Goal: Task Accomplishment & Management: Complete application form

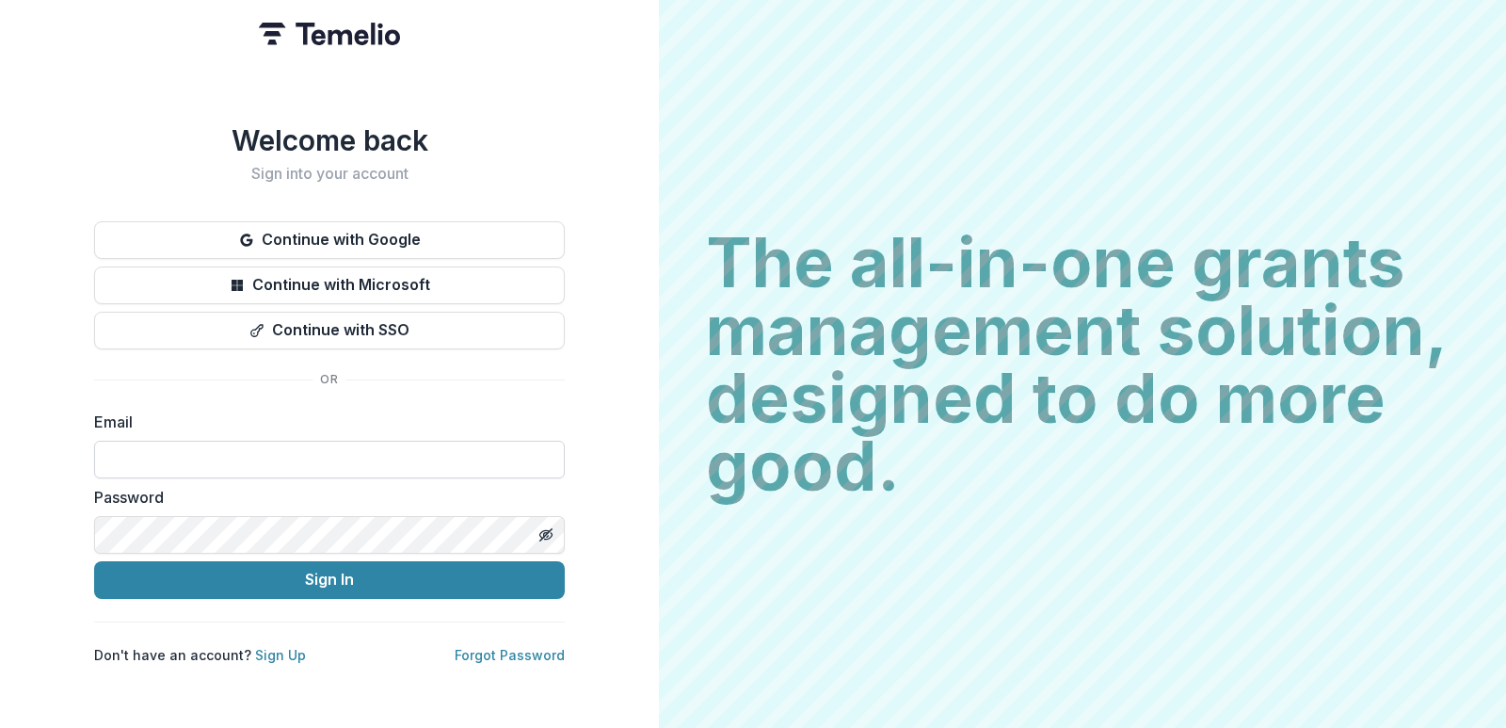
click at [296, 454] on input at bounding box center [329, 460] width 471 height 38
type input "**********"
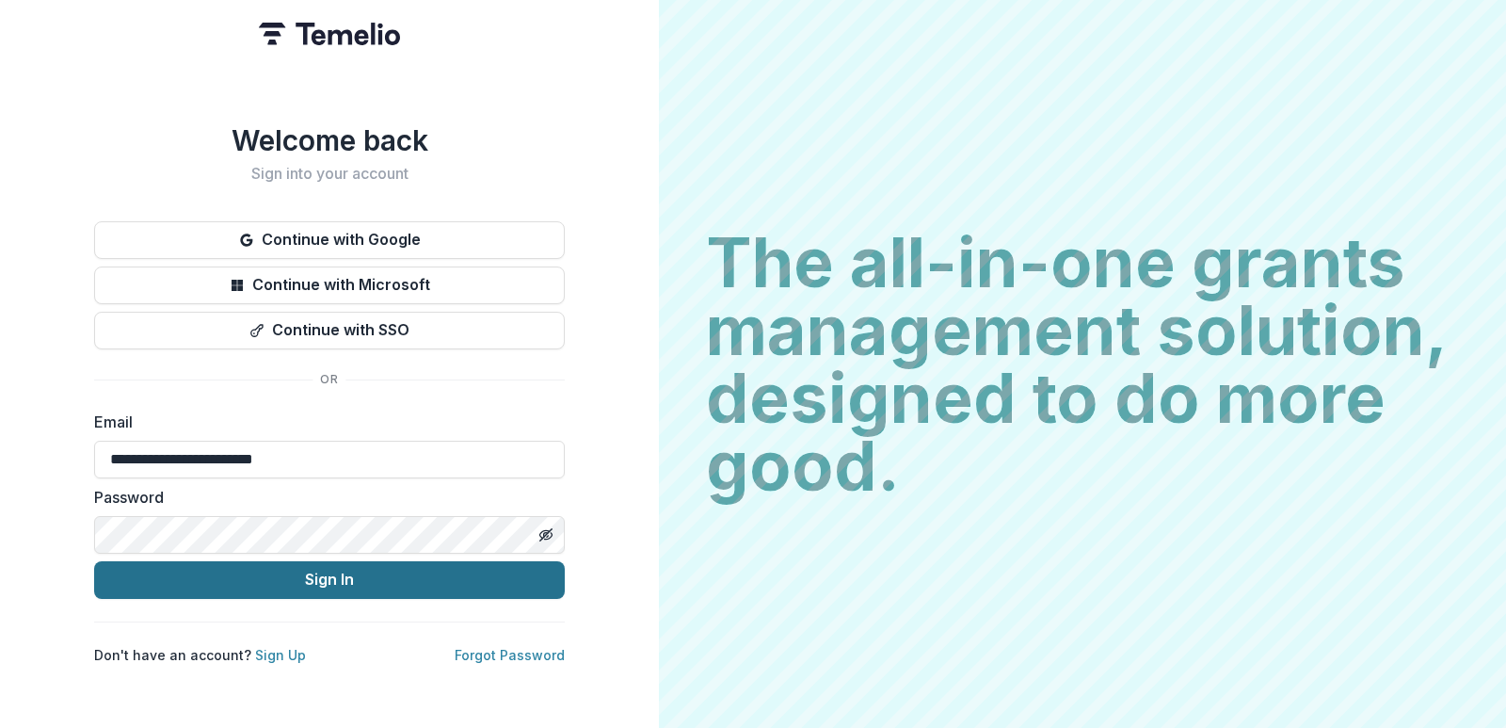
click at [284, 582] on button "Sign In" at bounding box center [329, 580] width 471 height 38
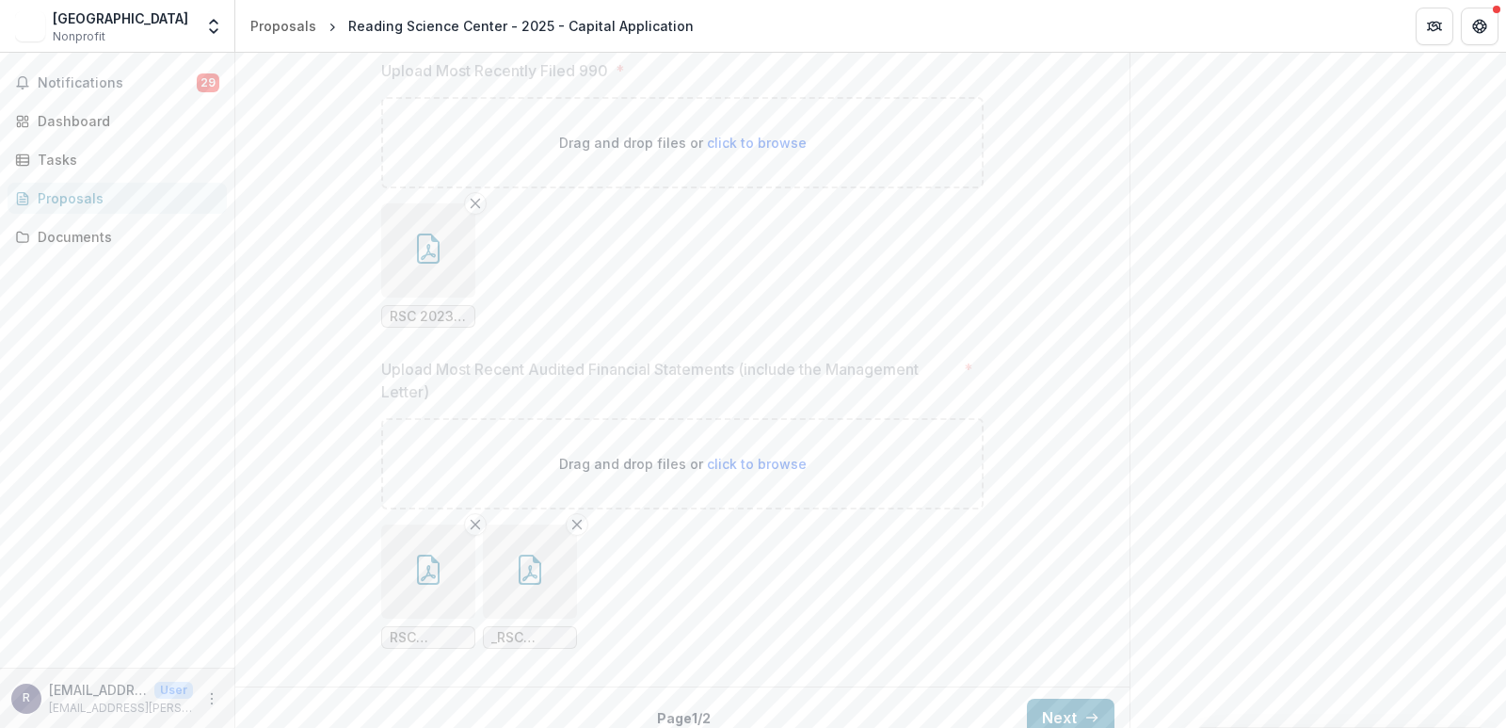
scroll to position [3133, 0]
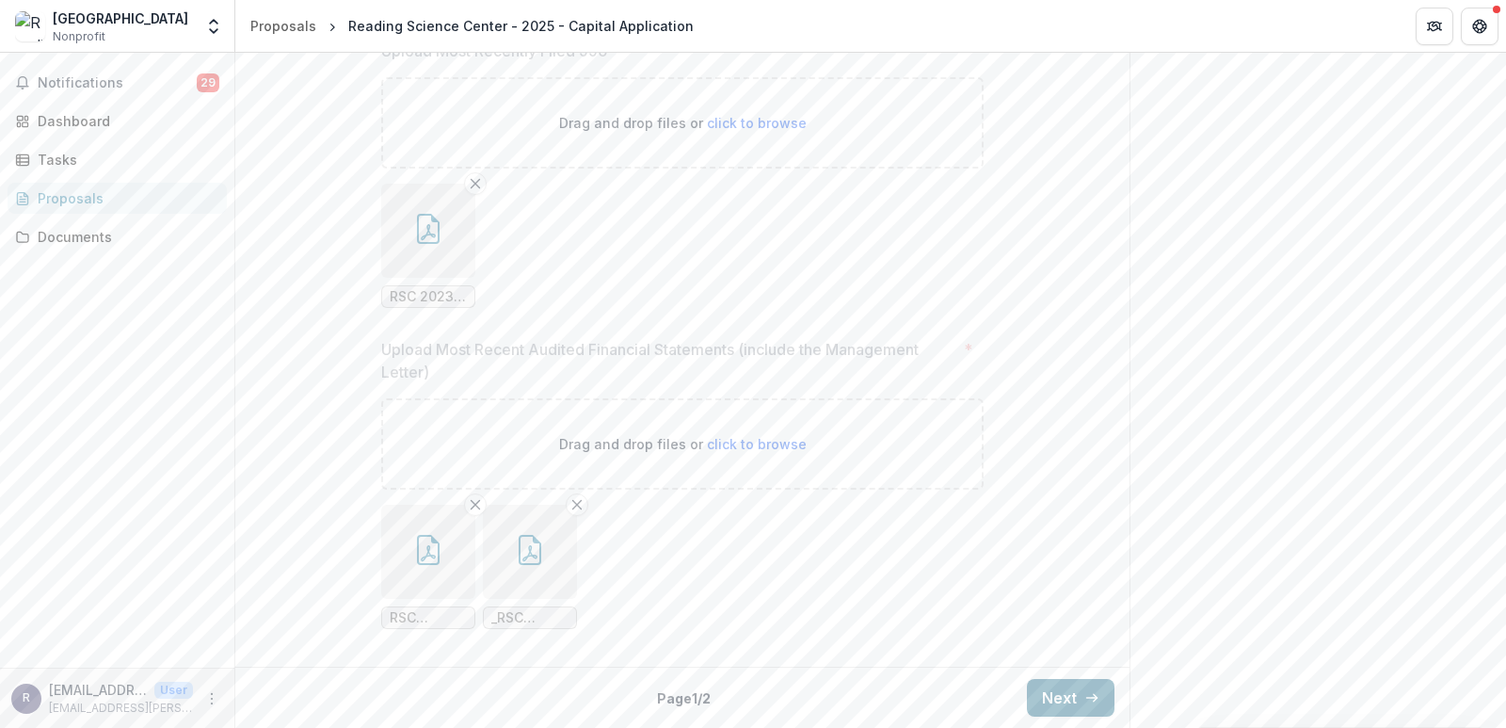
click at [1059, 693] on button "Next" at bounding box center [1071, 698] width 88 height 38
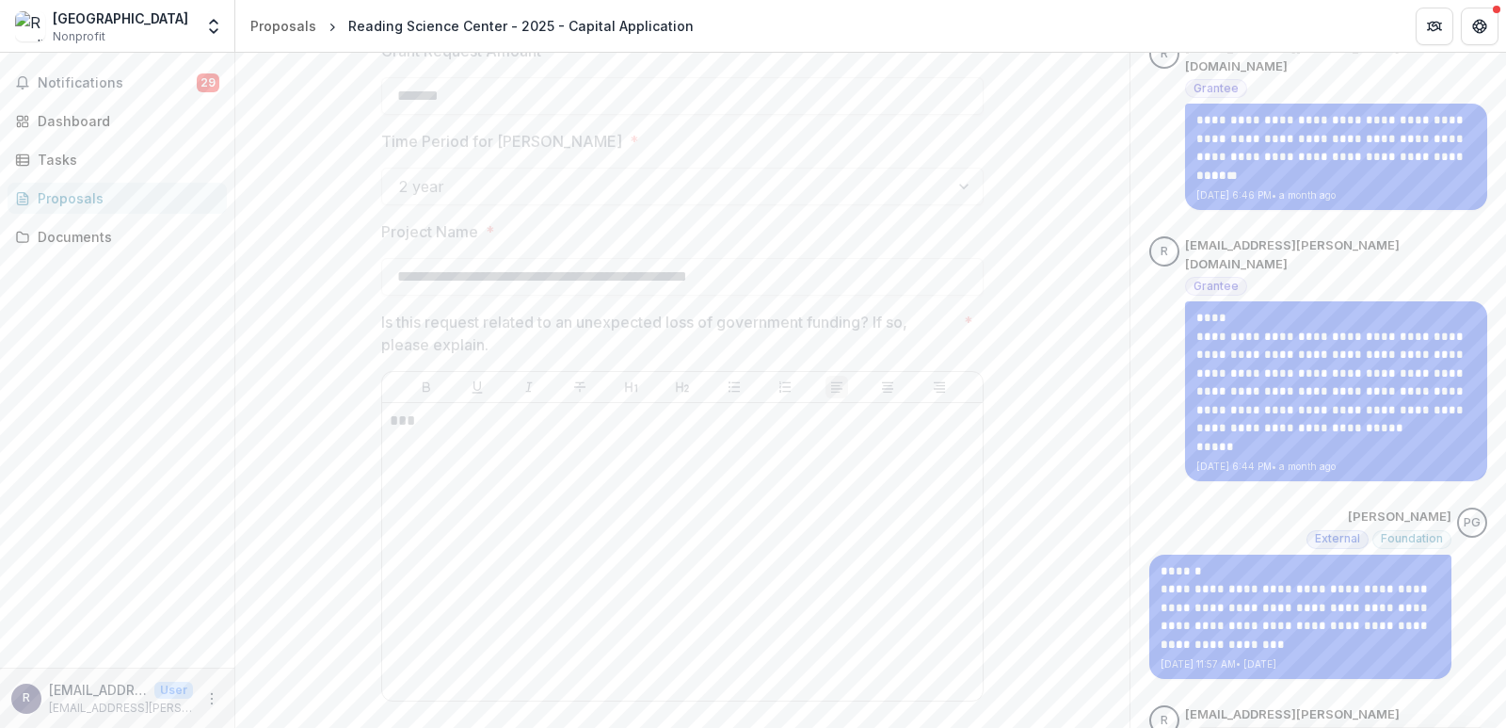
scroll to position [309, 0]
